Goal: Book appointment/travel/reservation

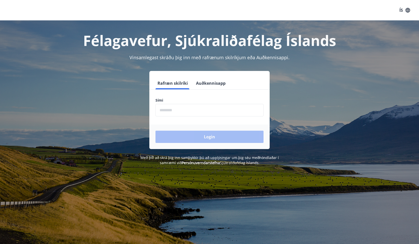
click at [175, 110] on input "phone" at bounding box center [210, 110] width 108 height 12
type input "********"
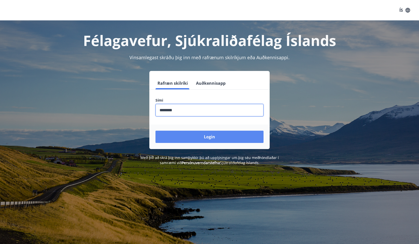
click at [213, 136] on button "Login" at bounding box center [210, 137] width 108 height 12
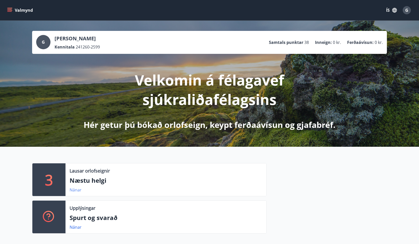
click at [73, 190] on link "Nánar" at bounding box center [76, 190] width 12 height 6
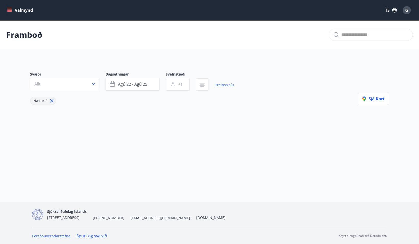
type input "*"
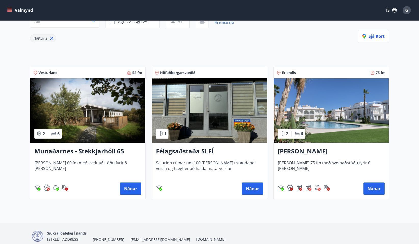
scroll to position [77, 0]
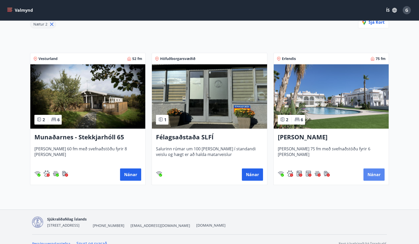
click at [373, 175] on button "Nánar" at bounding box center [374, 174] width 21 height 12
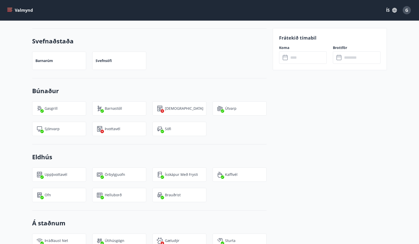
scroll to position [408, 0]
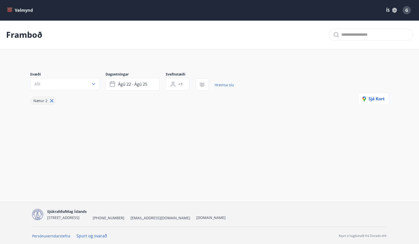
type input "*"
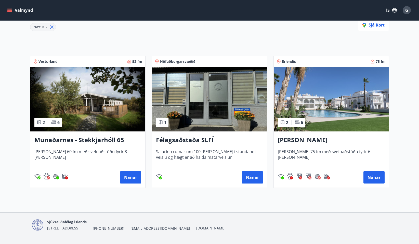
scroll to position [77, 0]
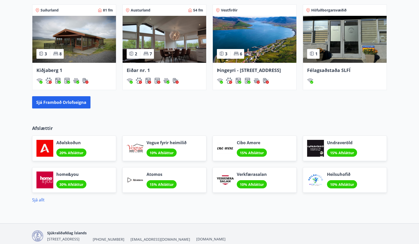
scroll to position [381, 0]
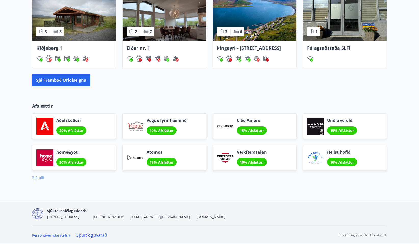
click at [41, 178] on link "Sjá allt" at bounding box center [38, 178] width 12 height 6
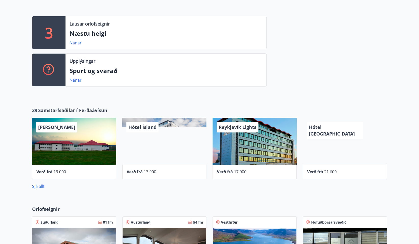
scroll to position [75, 0]
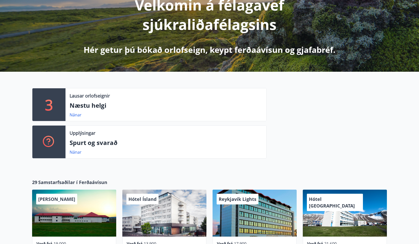
click at [48, 140] on icon at bounding box center [49, 142] width 12 height 12
click at [74, 151] on link "Nánar" at bounding box center [76, 152] width 12 height 6
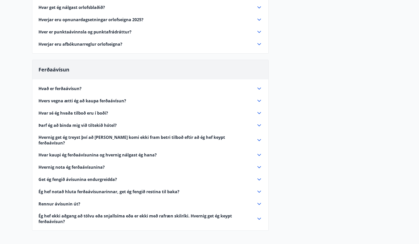
scroll to position [102, 0]
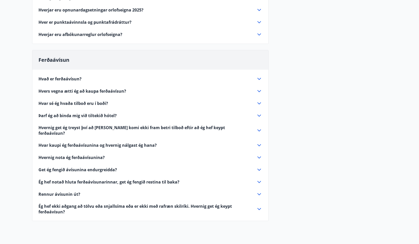
click at [259, 191] on icon at bounding box center [259, 194] width 6 height 6
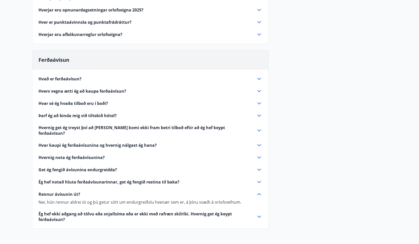
click at [258, 144] on icon at bounding box center [260, 145] width 4 height 2
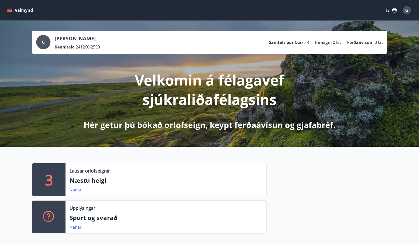
click at [332, 43] on p "Inneign :" at bounding box center [323, 43] width 17 height 6
click at [362, 42] on p "Ferðaávísun :" at bounding box center [360, 43] width 27 height 6
click at [335, 43] on span "0 kr." at bounding box center [337, 43] width 8 height 6
click at [359, 166] on div at bounding box center [327, 200] width 120 height 74
click at [9, 10] on icon "menu" at bounding box center [9, 10] width 5 height 5
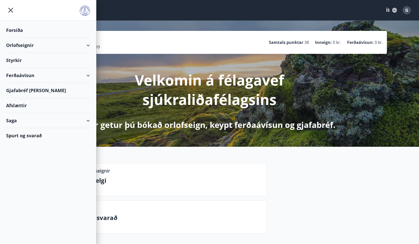
click at [15, 38] on div "Styrkir" at bounding box center [48, 30] width 84 height 15
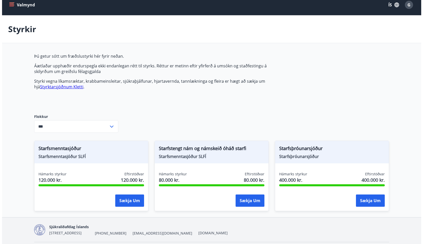
scroll to position [21, 0]
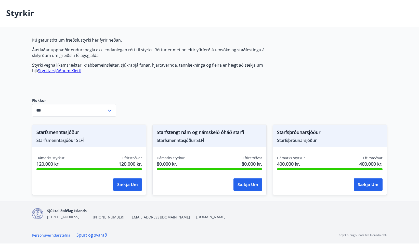
click at [314, 103] on div "Þú getur sótt um fræðslustyrki hér fyrir neðan. Áætlaðar upphæðir endurspegla e…" at bounding box center [209, 119] width 355 height 164
click at [366, 186] on button "Sækja um" at bounding box center [368, 184] width 29 height 12
click at [126, 184] on button "Sækja um" at bounding box center [127, 184] width 29 height 12
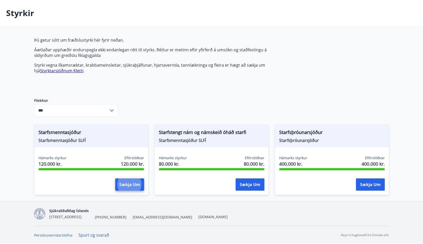
scroll to position [0, 0]
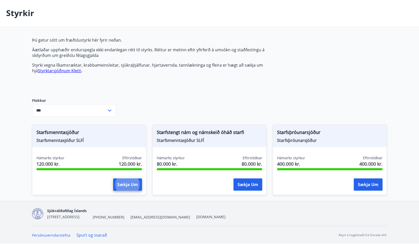
drag, startPoint x: 264, startPoint y: 189, endPoint x: 261, endPoint y: 187, distance: 3.7
click at [263, 189] on div "Hámarks styrkur 80.000 kr. Eftirstöðvar 80.000 kr. Sækja um" at bounding box center [210, 173] width 114 height 37
click at [256, 186] on button "Sækja um" at bounding box center [248, 184] width 29 height 12
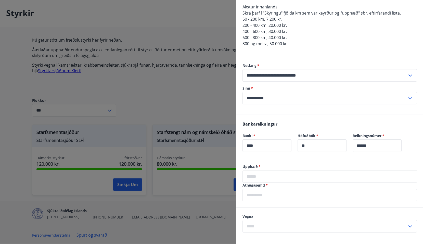
scroll to position [250, 0]
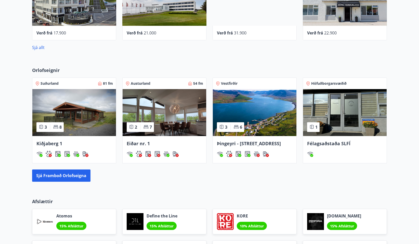
scroll to position [306, 0]
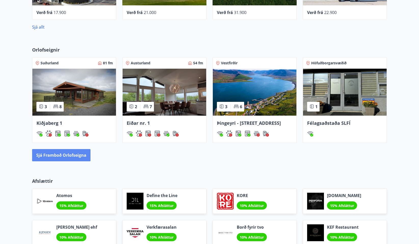
click at [74, 155] on button "Sjá framboð orlofseigna" at bounding box center [61, 155] width 58 height 12
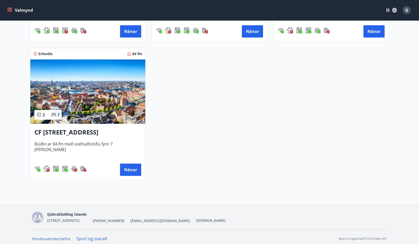
scroll to position [902, 0]
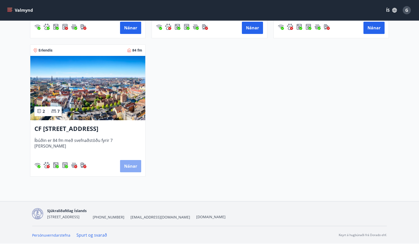
click at [132, 166] on button "Nánar" at bounding box center [130, 166] width 21 height 12
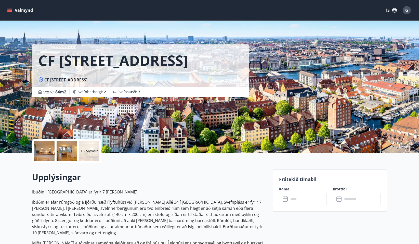
click at [310, 199] on input "text" at bounding box center [308, 199] width 38 height 12
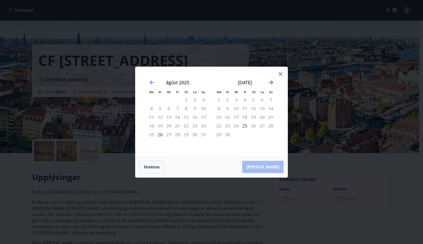
click at [270, 80] on icon "Move forward to switch to the next month." at bounding box center [271, 82] width 6 height 6
click at [150, 128] on div "20" at bounding box center [151, 125] width 9 height 9
click at [159, 127] on div "21" at bounding box center [160, 125] width 9 height 9
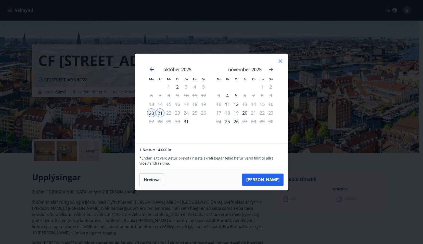
click at [151, 70] on icon "Move backward to switch to the previous month." at bounding box center [152, 69] width 6 height 6
click at [272, 69] on icon "Move forward to switch to the next month." at bounding box center [271, 69] width 4 height 4
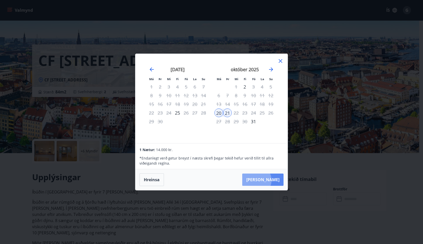
click at [272, 180] on button "[PERSON_NAME]" at bounding box center [262, 179] width 41 height 12
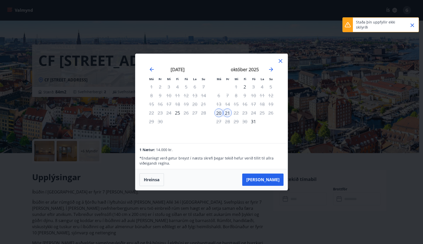
click at [411, 25] on icon "Close" at bounding box center [412, 25] width 6 height 6
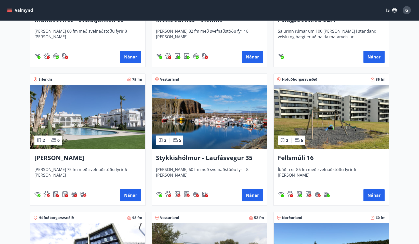
scroll to position [333, 0]
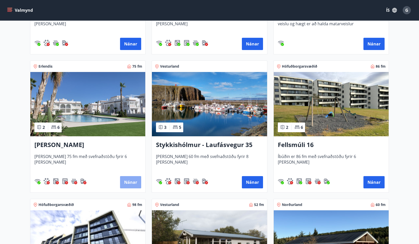
click at [135, 182] on button "Nánar" at bounding box center [130, 182] width 21 height 12
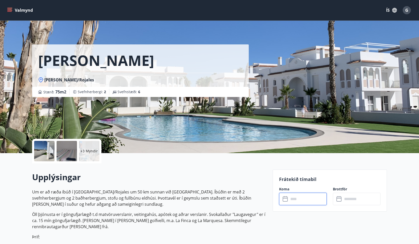
click at [303, 200] on input "text" at bounding box center [308, 199] width 38 height 12
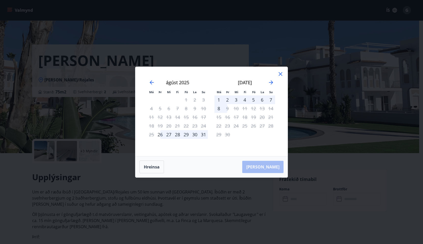
click at [236, 100] on div "3" at bounding box center [236, 99] width 9 height 9
click at [216, 99] on div "1" at bounding box center [218, 99] width 9 height 9
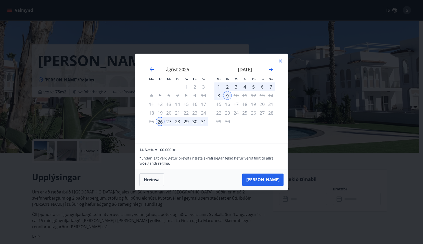
click at [219, 86] on div "1" at bounding box center [218, 86] width 9 height 9
click at [218, 85] on div "1" at bounding box center [218, 86] width 9 height 9
drag, startPoint x: 156, startPoint y: 178, endPoint x: 187, endPoint y: 162, distance: 34.8
click at [156, 177] on button "Hreinsa" at bounding box center [151, 179] width 24 height 13
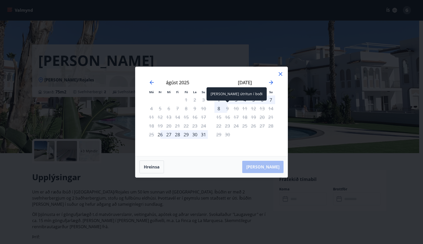
click at [219, 100] on div "[PERSON_NAME] útritun í boði" at bounding box center [237, 93] width 60 height 13
click at [270, 100] on div "7" at bounding box center [270, 99] width 9 height 9
click at [274, 168] on div "[PERSON_NAME]" at bounding box center [211, 166] width 152 height 21
click at [273, 167] on div "[PERSON_NAME]" at bounding box center [211, 166] width 152 height 21
click at [223, 95] on div "[PERSON_NAME] útritun í boði" at bounding box center [237, 93] width 60 height 13
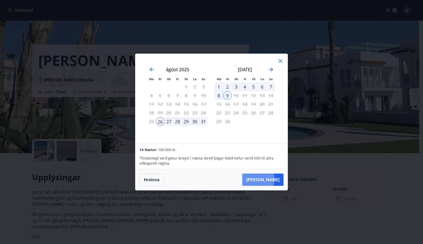
drag, startPoint x: 274, startPoint y: 179, endPoint x: 265, endPoint y: 179, distance: 8.7
click at [271, 181] on button "[PERSON_NAME]" at bounding box center [262, 179] width 41 height 12
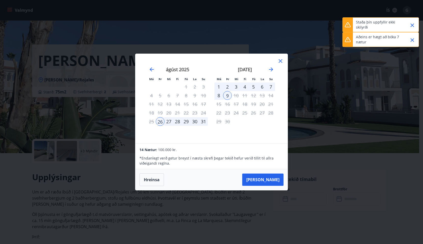
click at [413, 24] on icon "Close" at bounding box center [412, 25] width 6 height 6
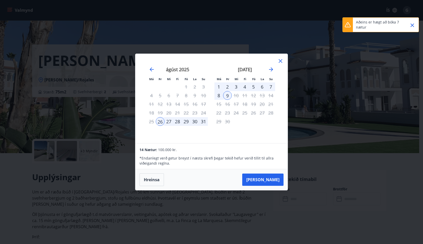
click at [412, 26] on icon "Close" at bounding box center [413, 25] width 4 height 4
